Goal: Task Accomplishment & Management: Use online tool/utility

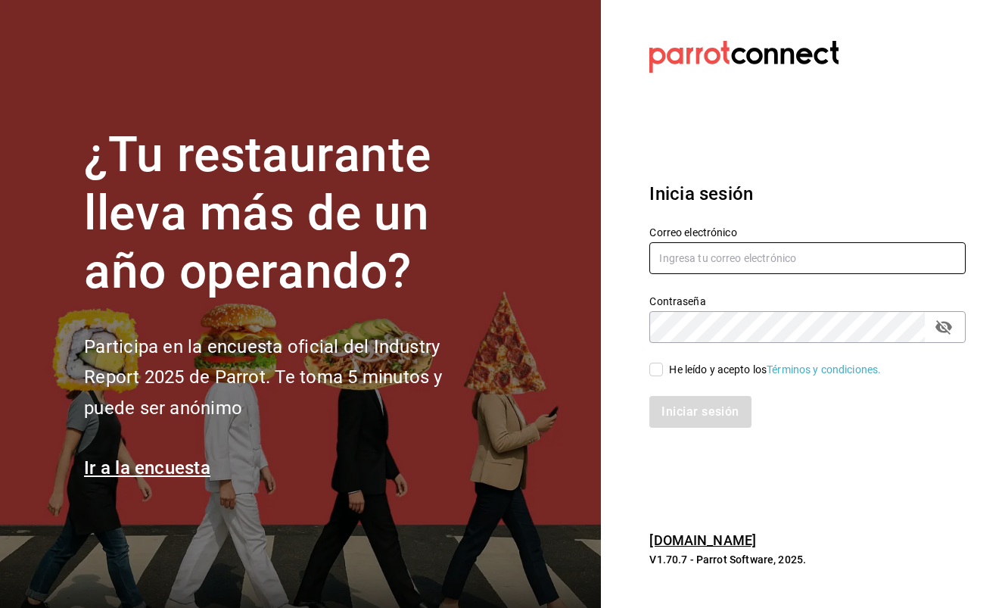
type input "[EMAIL_ADDRESS][DOMAIN_NAME]"
click at [660, 370] on input "He leído y acepto los Términos y condiciones." at bounding box center [657, 370] width 14 height 14
checkbox input "true"
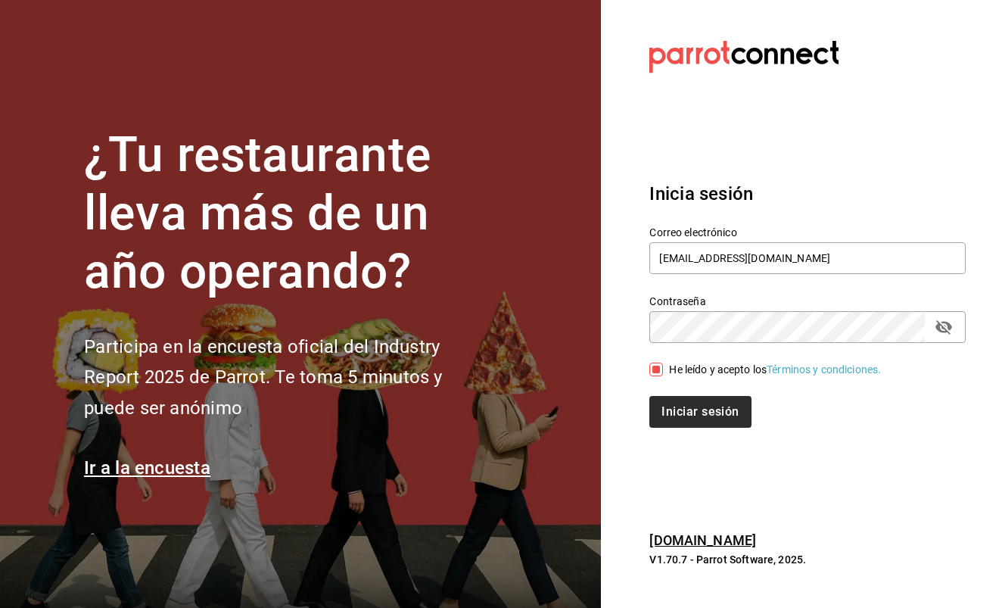
click at [683, 410] on button "Iniciar sesión" at bounding box center [700, 412] width 101 height 32
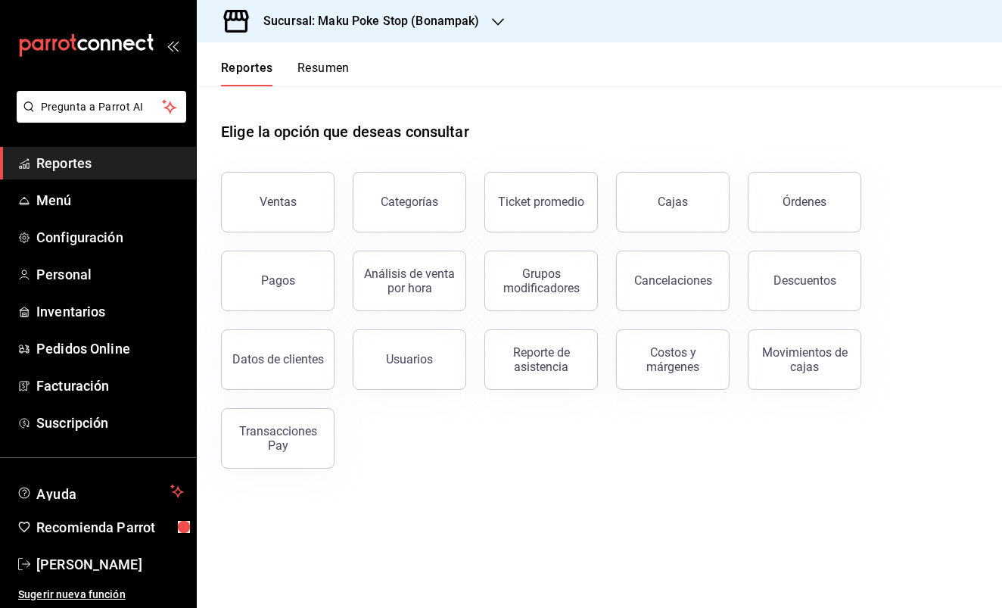
click at [68, 165] on span "Reportes" at bounding box center [110, 163] width 148 height 20
click at [557, 357] on div "Reporte de asistencia" at bounding box center [541, 359] width 94 height 29
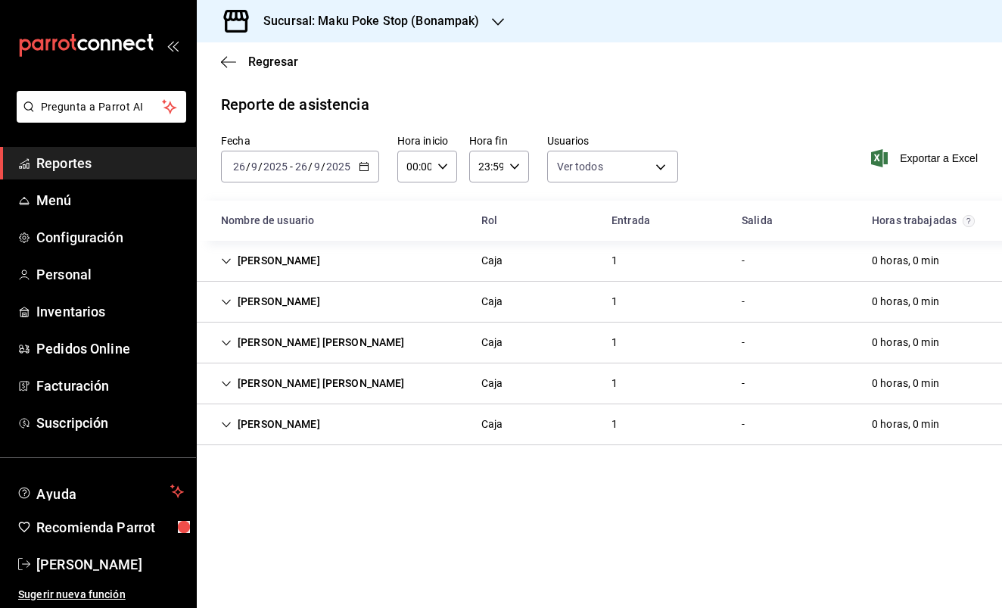
click at [365, 167] on icon "button" at bounding box center [364, 166] width 11 height 11
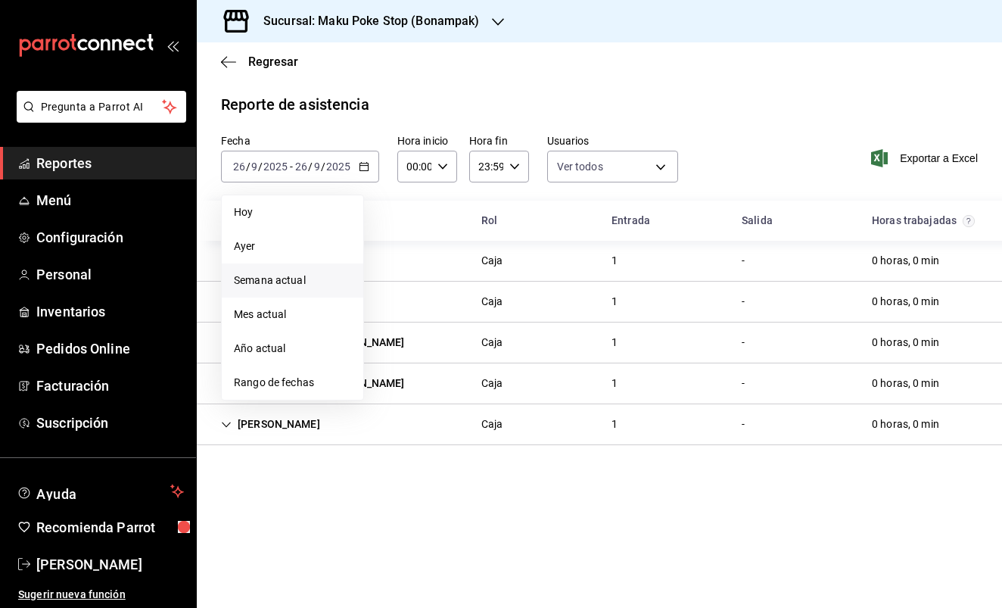
click at [301, 278] on span "Semana actual" at bounding box center [292, 281] width 117 height 16
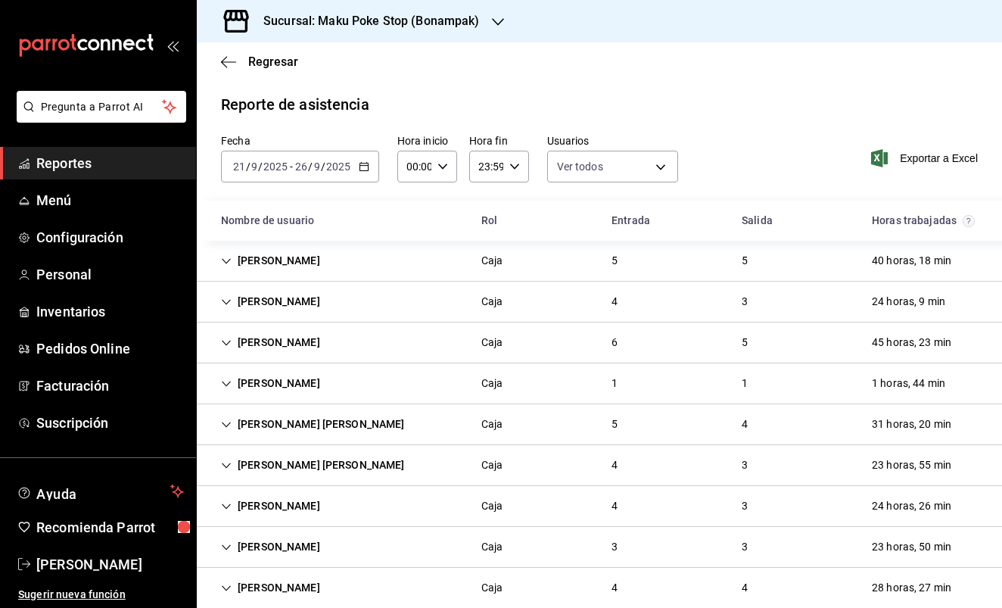
click at [226, 261] on icon "Cell" at bounding box center [226, 261] width 11 height 11
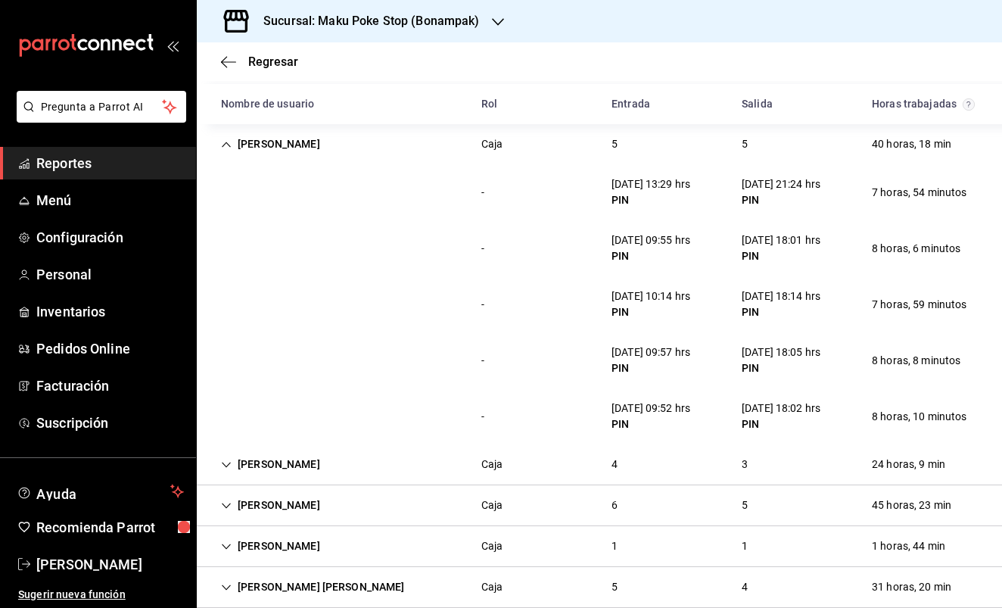
scroll to position [155, 0]
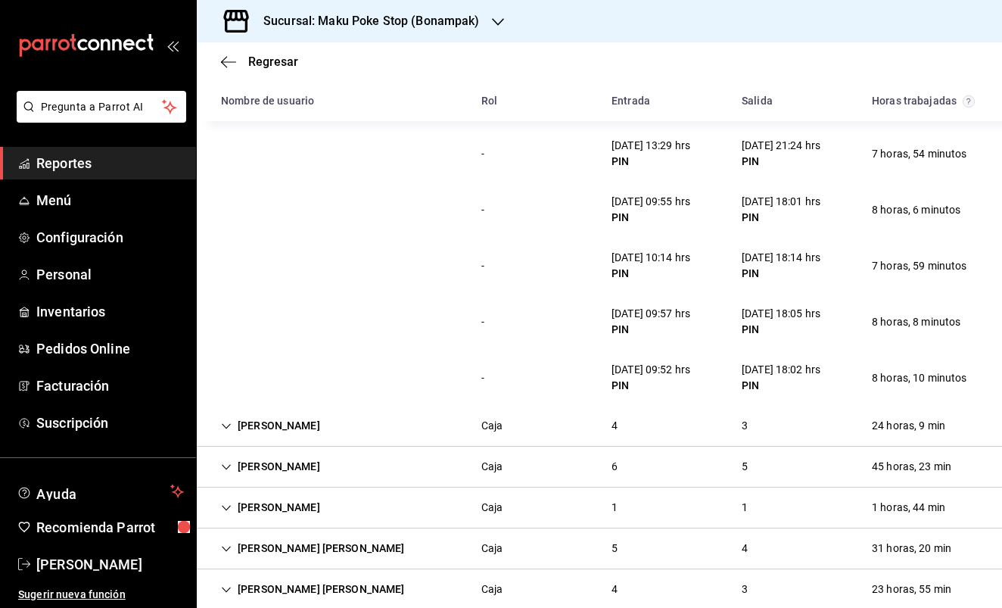
click at [227, 424] on icon "Cell" at bounding box center [226, 426] width 11 height 11
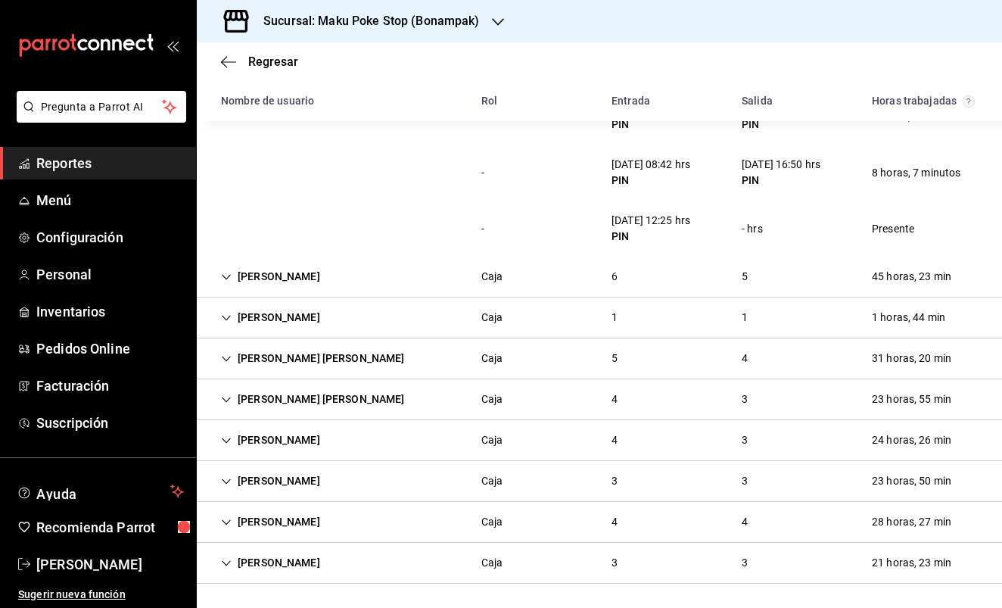
scroll to position [569, 0]
click at [226, 562] on icon "Cell" at bounding box center [226, 563] width 11 height 11
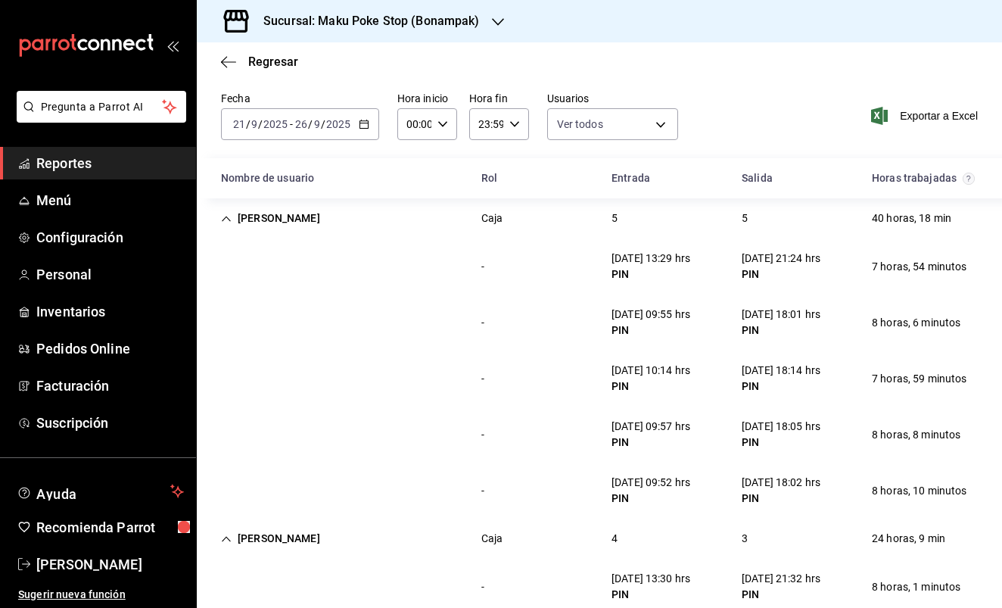
scroll to position [37, 0]
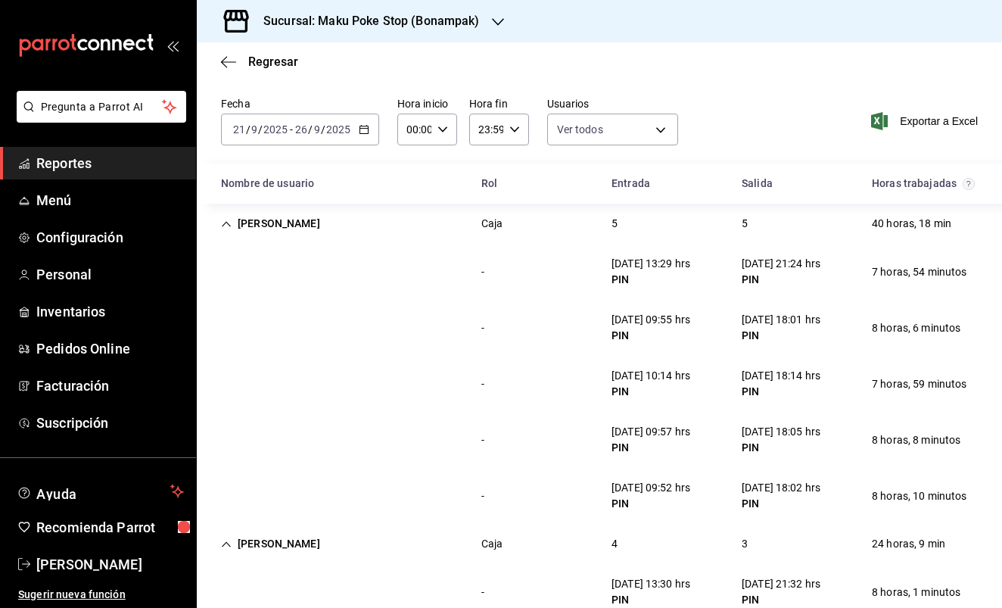
click at [226, 223] on icon "Cell" at bounding box center [226, 224] width 11 height 11
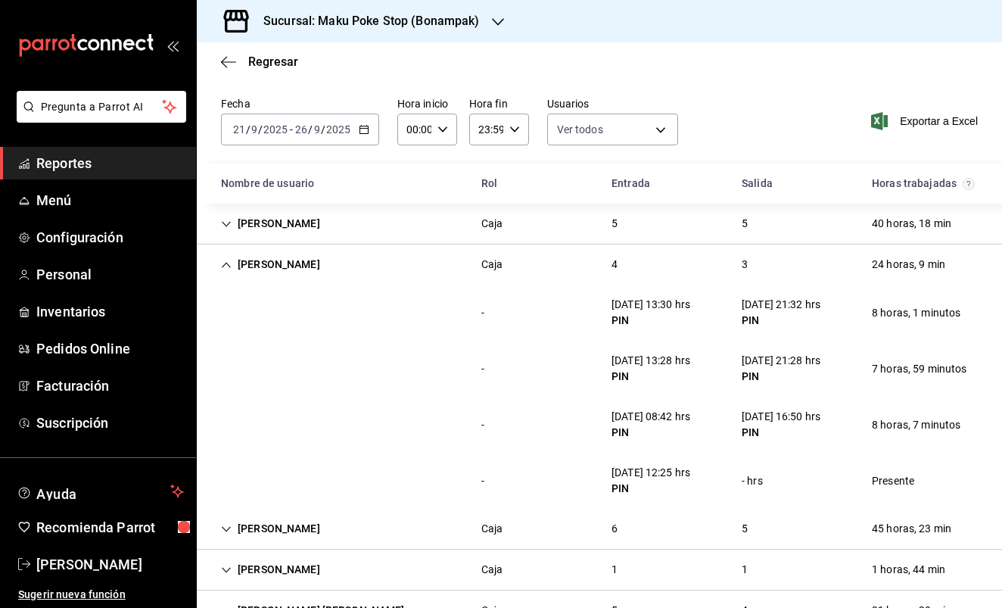
click at [229, 264] on icon "Cell" at bounding box center [226, 264] width 9 height 5
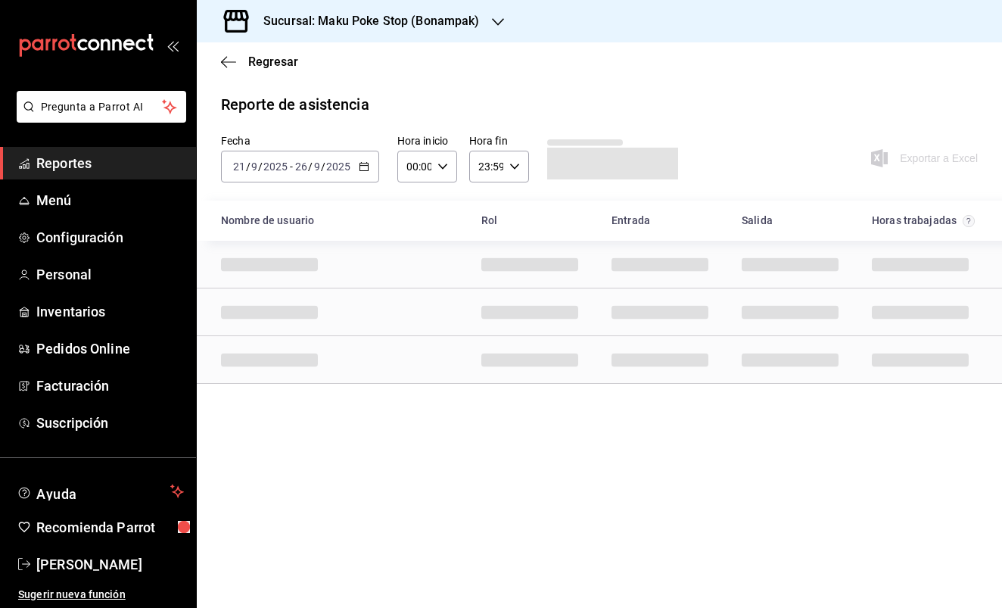
scroll to position [0, 0]
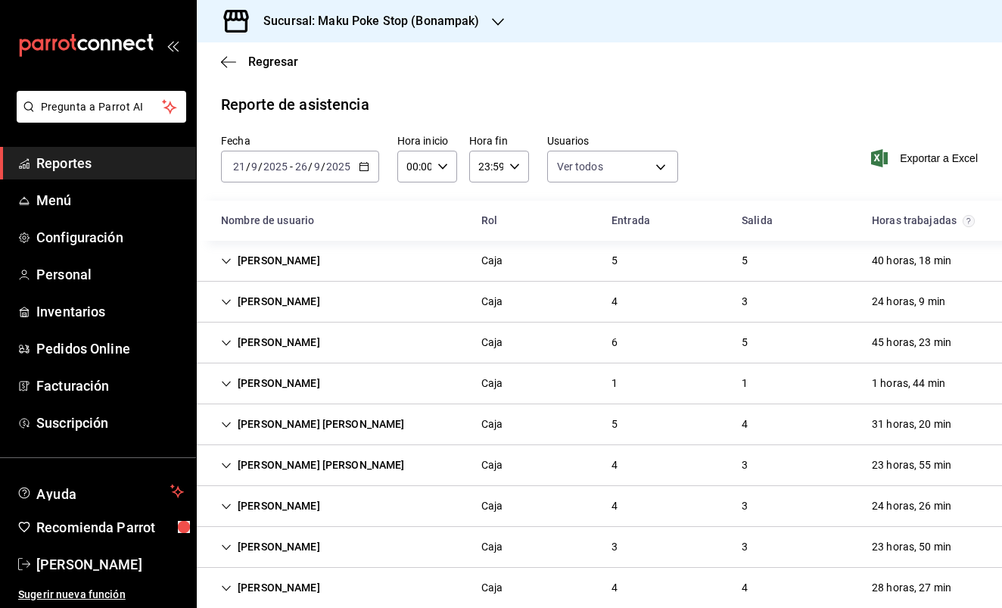
click at [223, 299] on icon "Cell" at bounding box center [226, 302] width 11 height 11
